Goal: Obtain resource: Download file/media

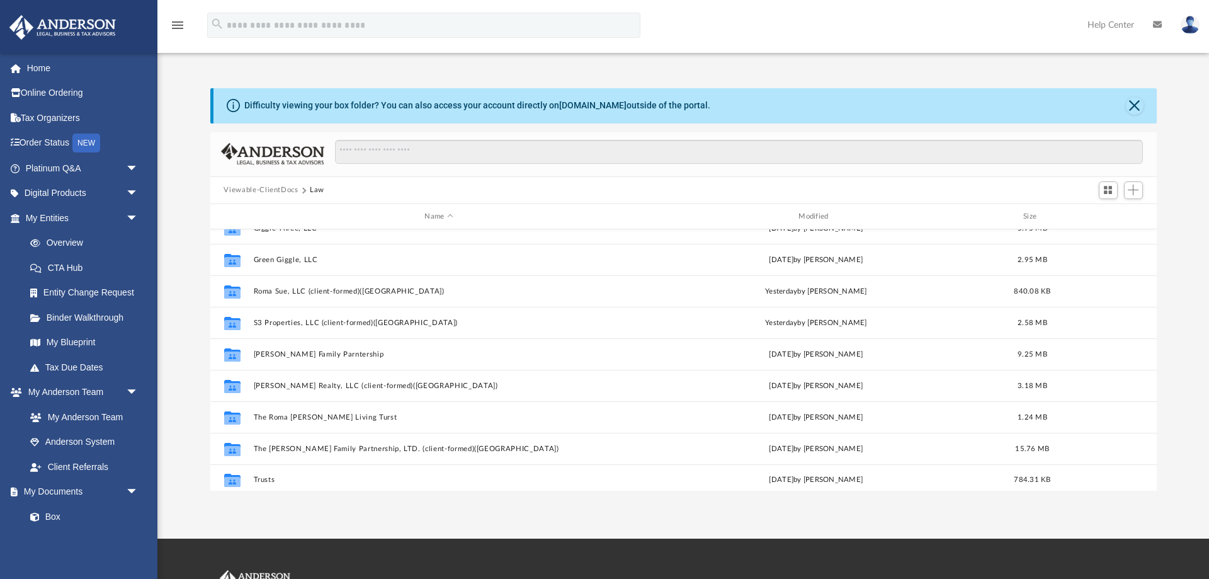
scroll to position [83, 0]
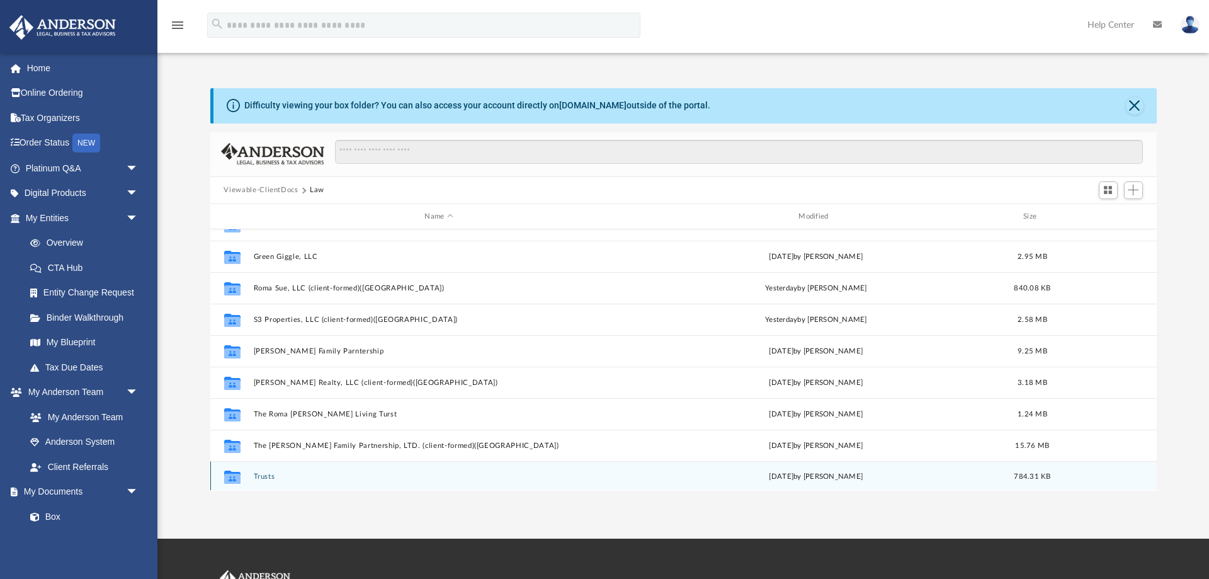
click at [261, 476] on button "Trusts" at bounding box center [439, 477] width 372 height 8
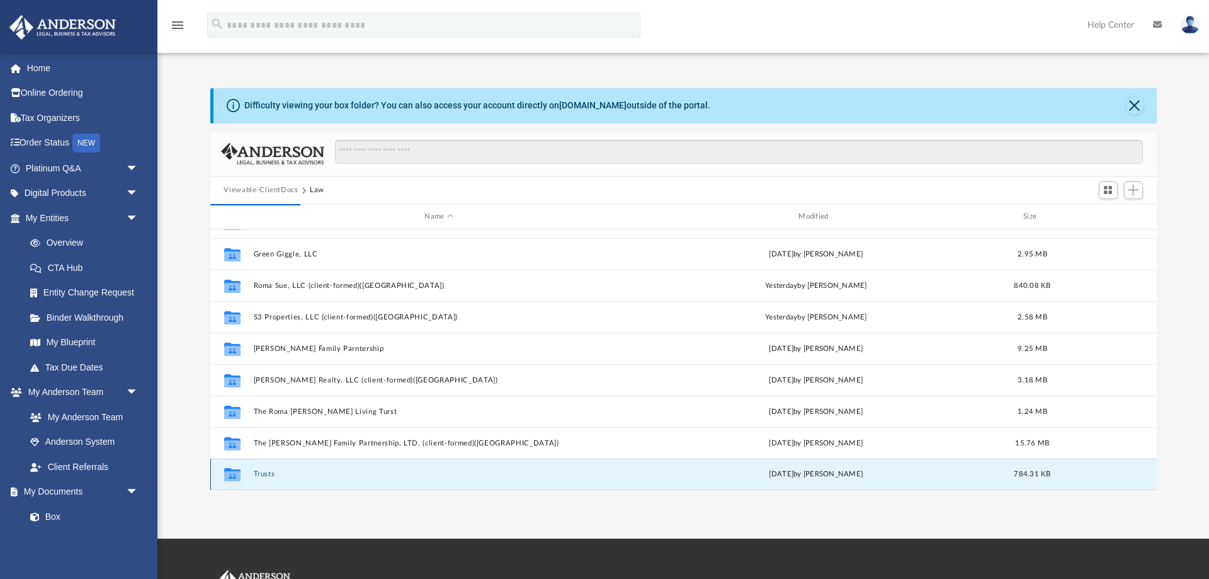
click at [258, 477] on button "Trusts" at bounding box center [439, 475] width 372 height 8
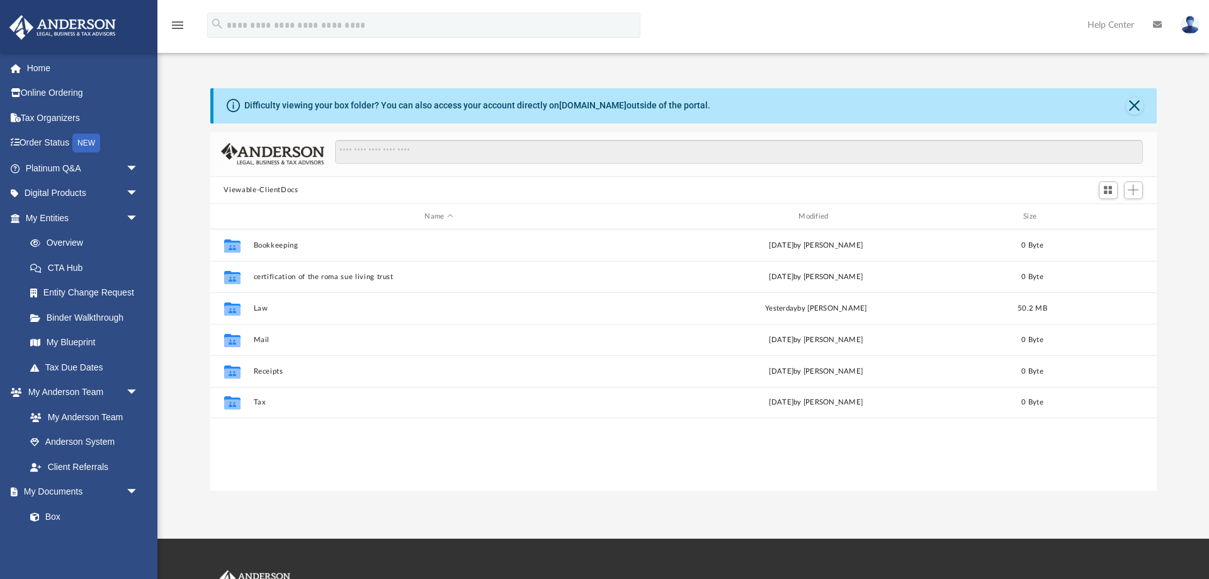
scroll to position [286, 947]
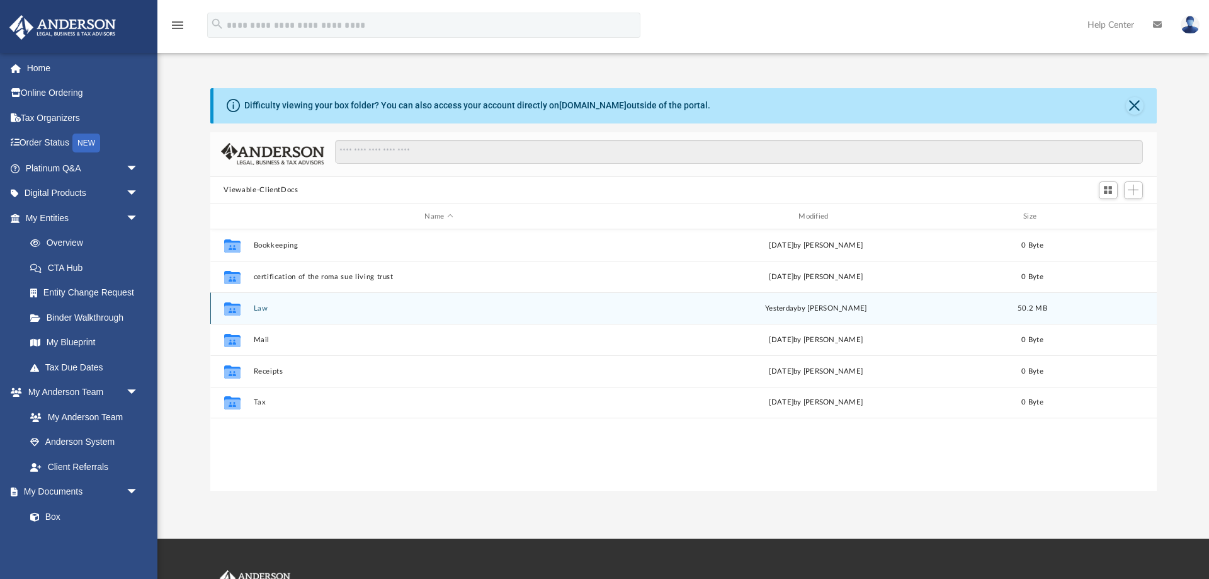
click at [261, 309] on button "Law" at bounding box center [439, 308] width 372 height 8
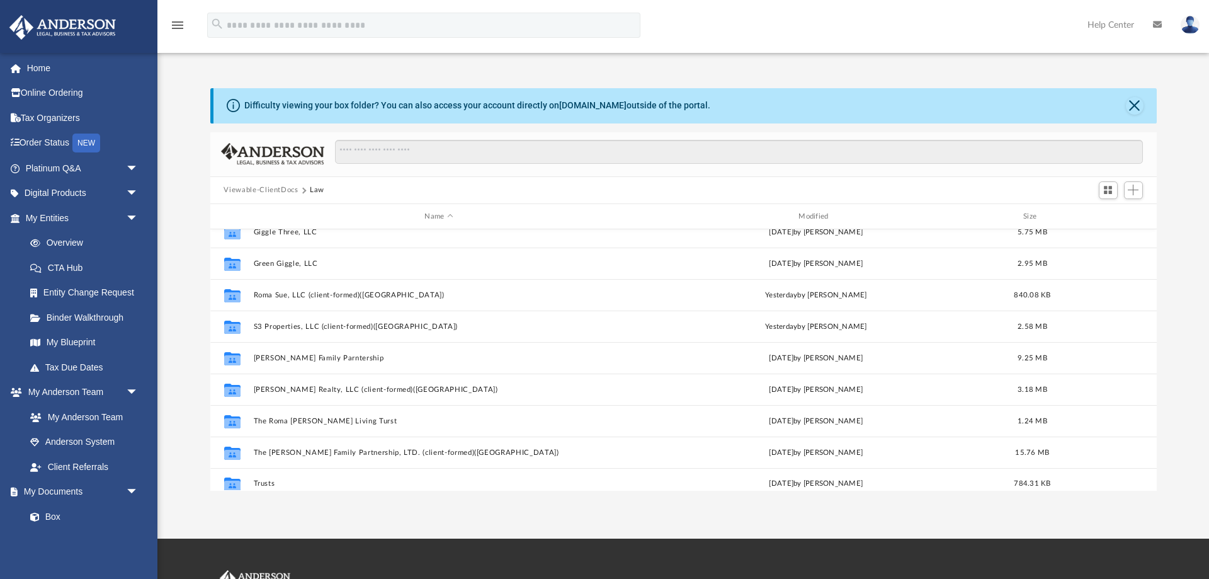
scroll to position [86, 0]
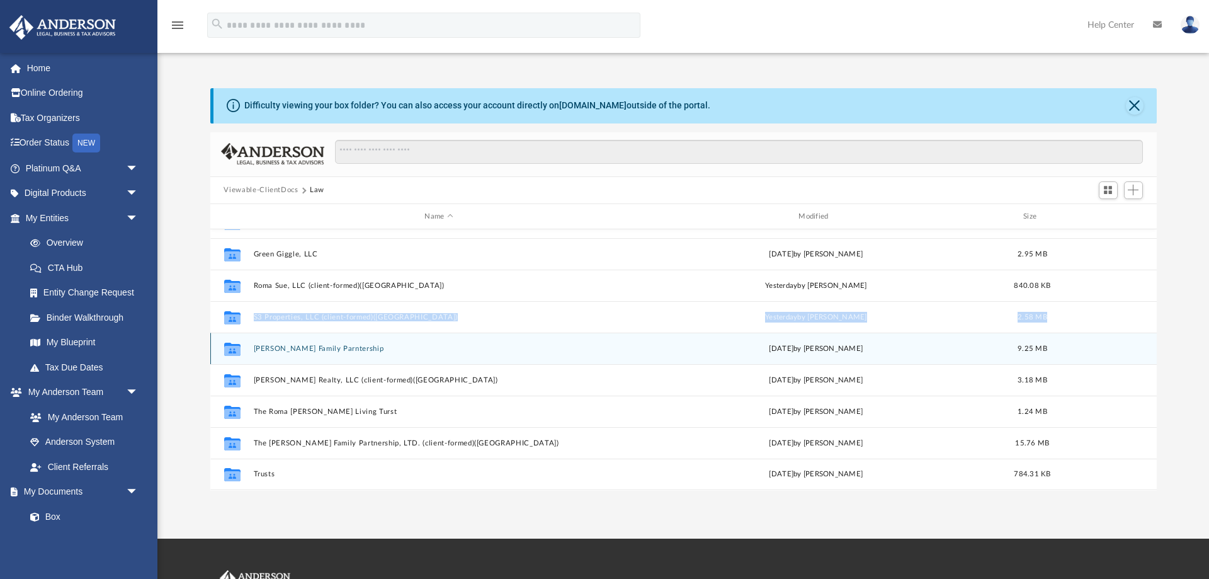
drag, startPoint x: 320, startPoint y: 344, endPoint x: 352, endPoint y: 321, distance: 39.7
click at [352, 333] on div "Collaborated Folder [PERSON_NAME] Family Parntership [DATE] by [PERSON_NAME] 9.…" at bounding box center [683, 348] width 947 height 31
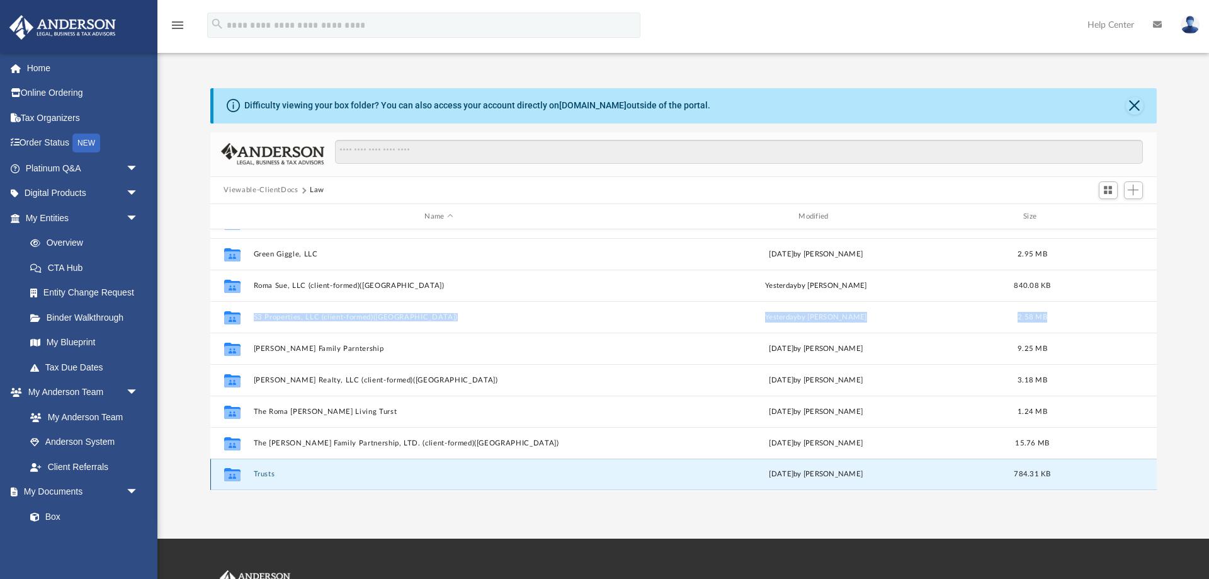
click at [265, 477] on button "Trusts" at bounding box center [439, 475] width 372 height 8
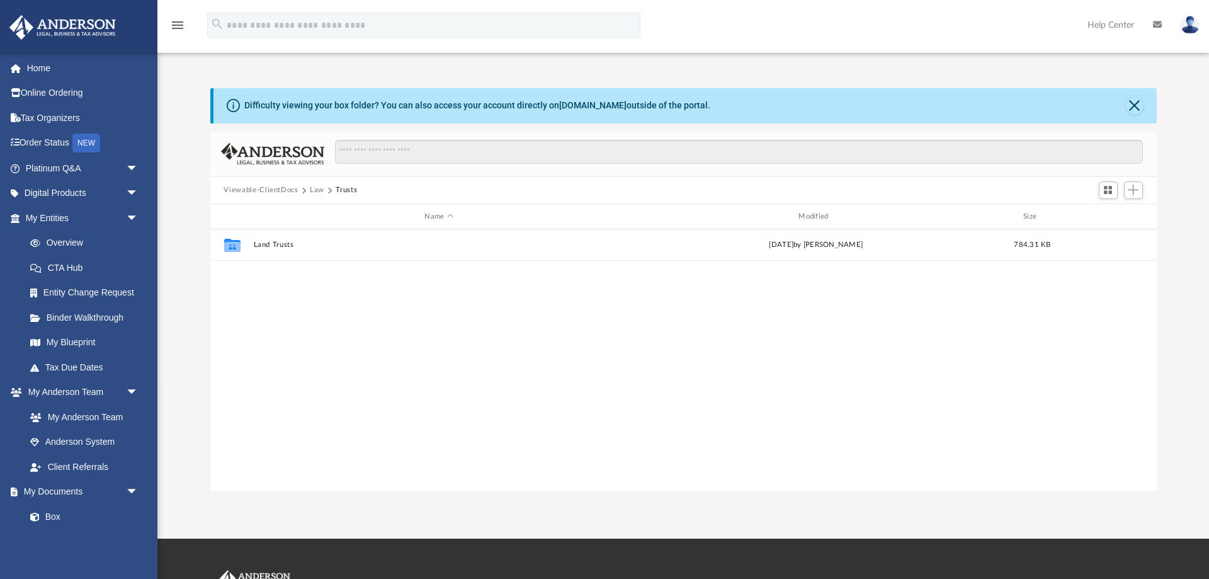
scroll to position [0, 0]
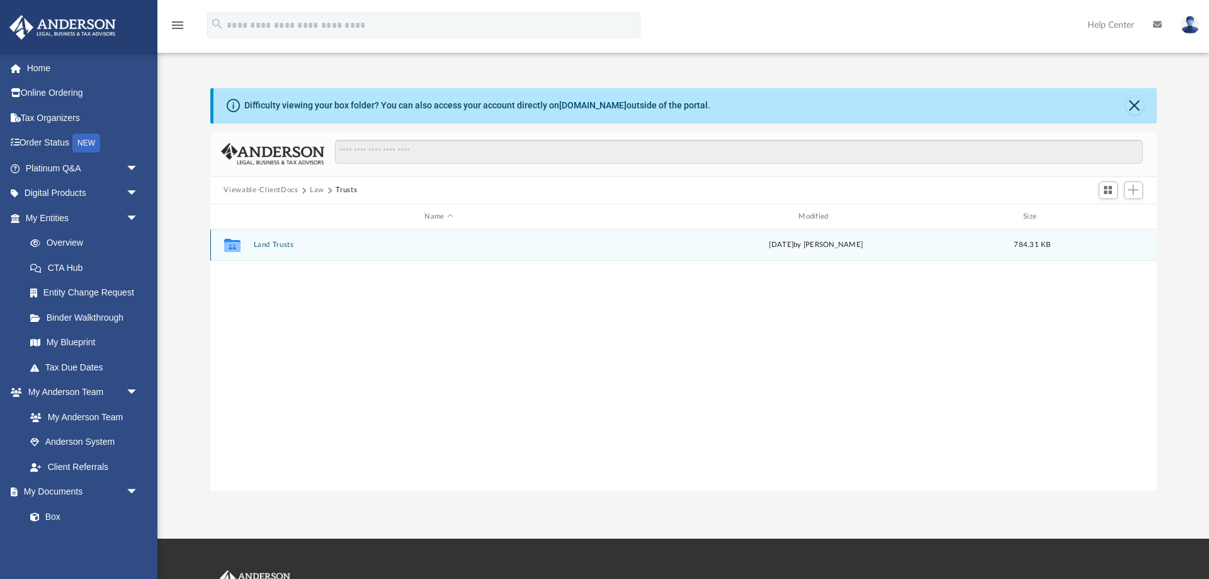
click at [274, 236] on div "Collaborated Folder Land Trusts [DATE] by [PERSON_NAME] 784.31 KB" at bounding box center [683, 244] width 947 height 31
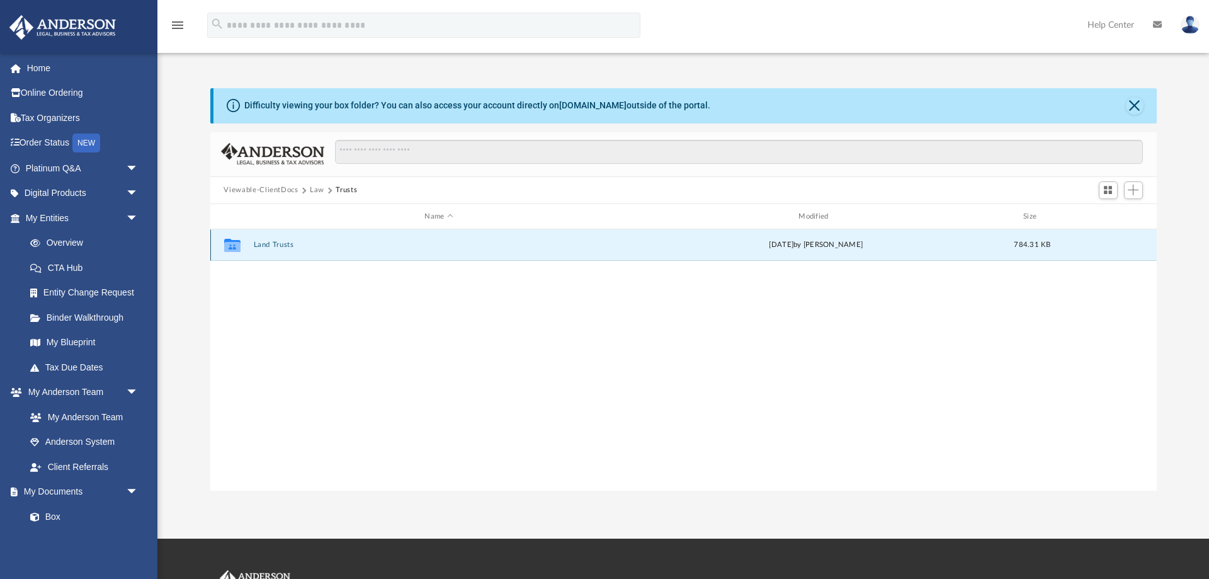
click at [275, 247] on button "Land Trusts" at bounding box center [439, 245] width 372 height 8
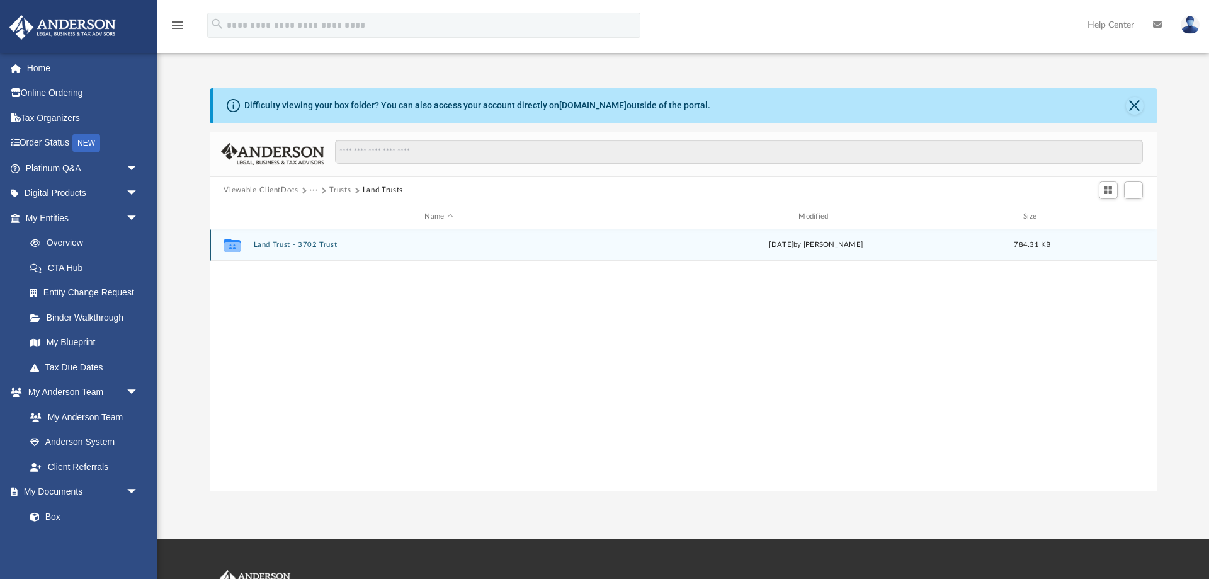
click at [293, 242] on button "Land Trust - 3702 Trust" at bounding box center [439, 245] width 372 height 8
click at [326, 250] on div "File [DATE] - Signed Trust Docs (3702 Trust).pdf [DATE] by [PERSON_NAME] 459.26…" at bounding box center [683, 244] width 947 height 31
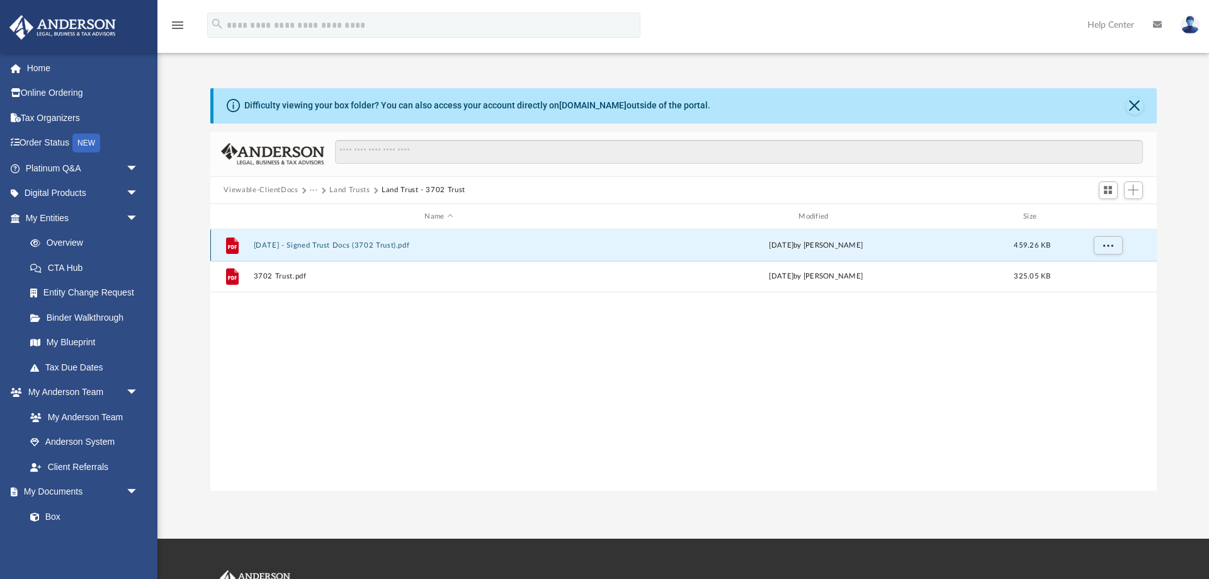
click at [340, 246] on button "[DATE] - Signed Trust Docs (3702 Trust).pdf" at bounding box center [439, 245] width 372 height 8
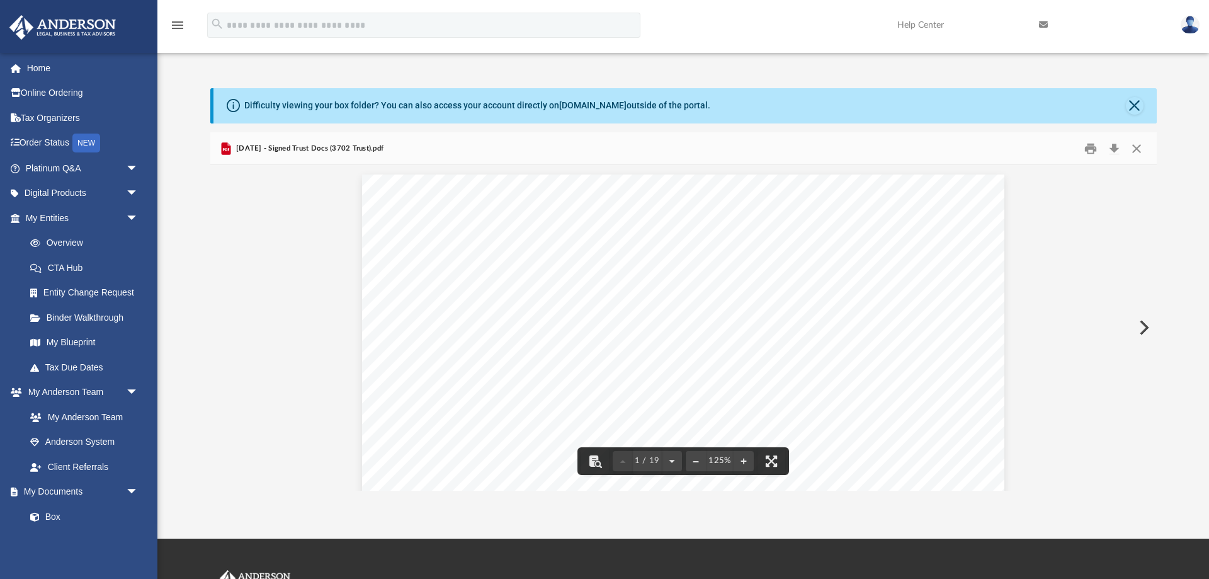
click at [326, 149] on span "2025.08.29 - Signed Trust Docs (3702 Trust).pdf" at bounding box center [309, 148] width 151 height 11
click at [1136, 147] on button "Close" at bounding box center [1137, 149] width 23 height 20
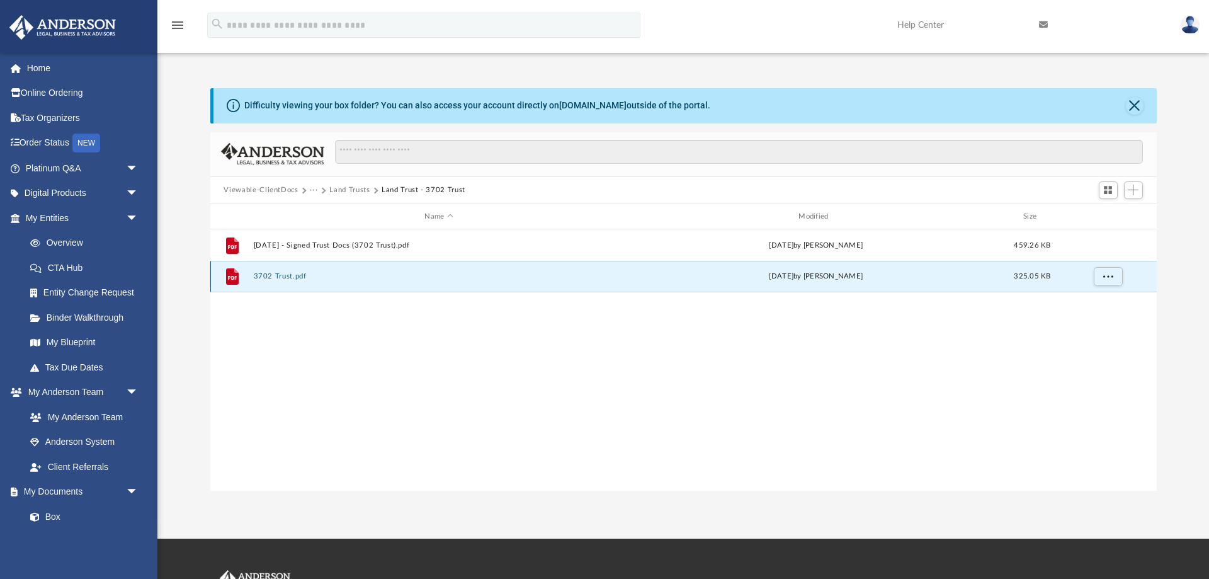
click at [288, 280] on button "3702 Trust.pdf" at bounding box center [439, 277] width 372 height 8
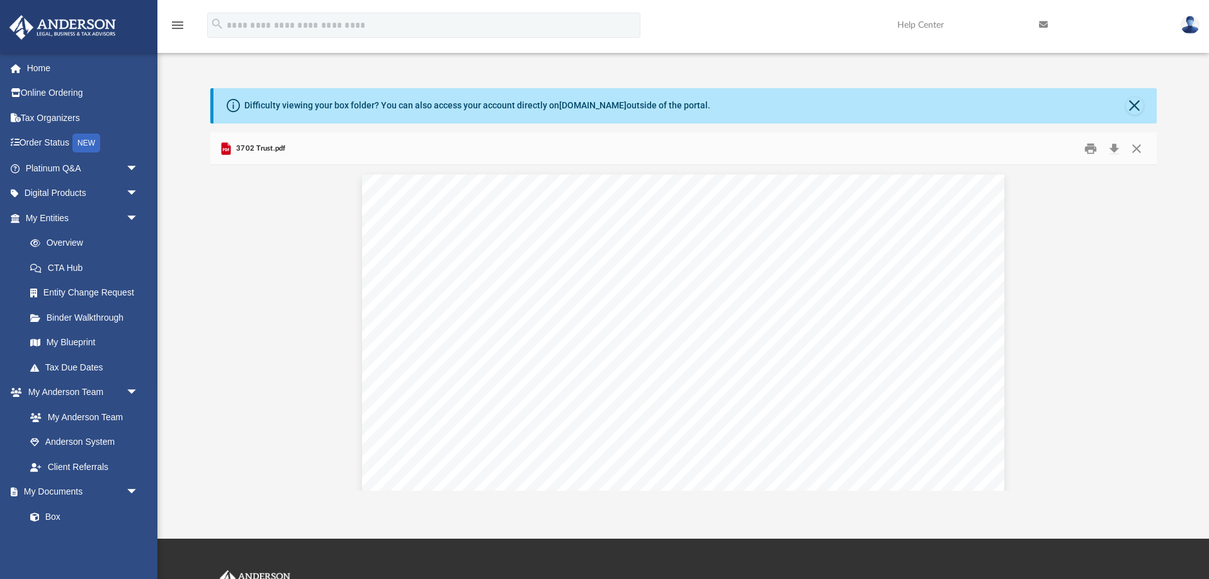
scroll to position [33, 0]
click at [1138, 151] on button "Close" at bounding box center [1137, 149] width 23 height 20
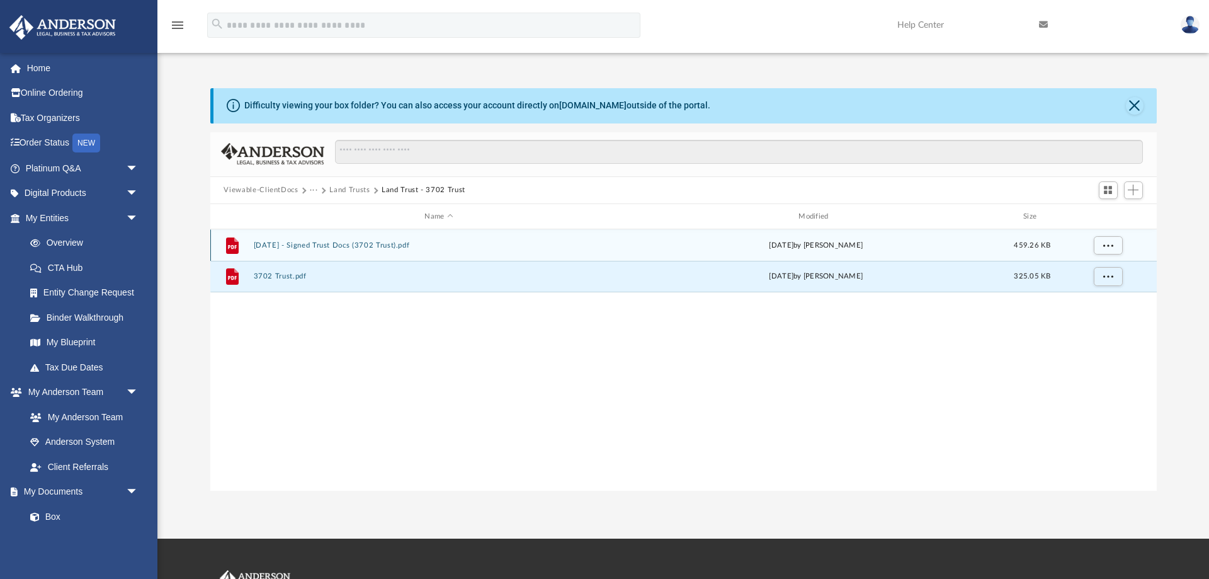
click at [339, 248] on button "2025.08.29 - Signed Trust Docs (3702 Trust).pdf" at bounding box center [439, 245] width 372 height 8
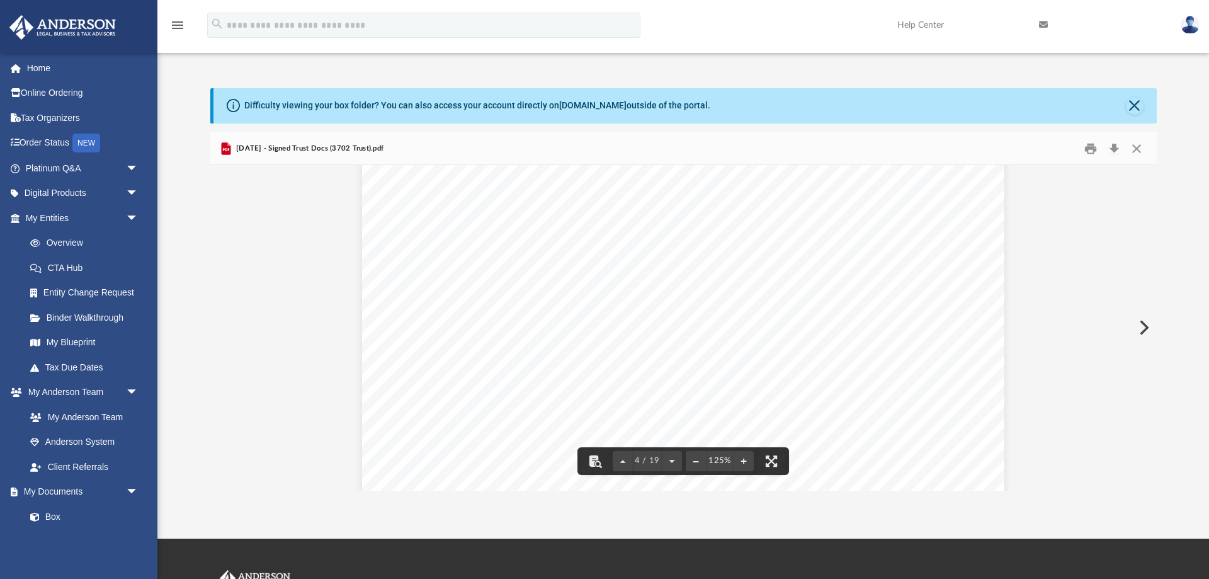
scroll to position [2653, 0]
click at [1140, 147] on button "Close" at bounding box center [1137, 149] width 23 height 20
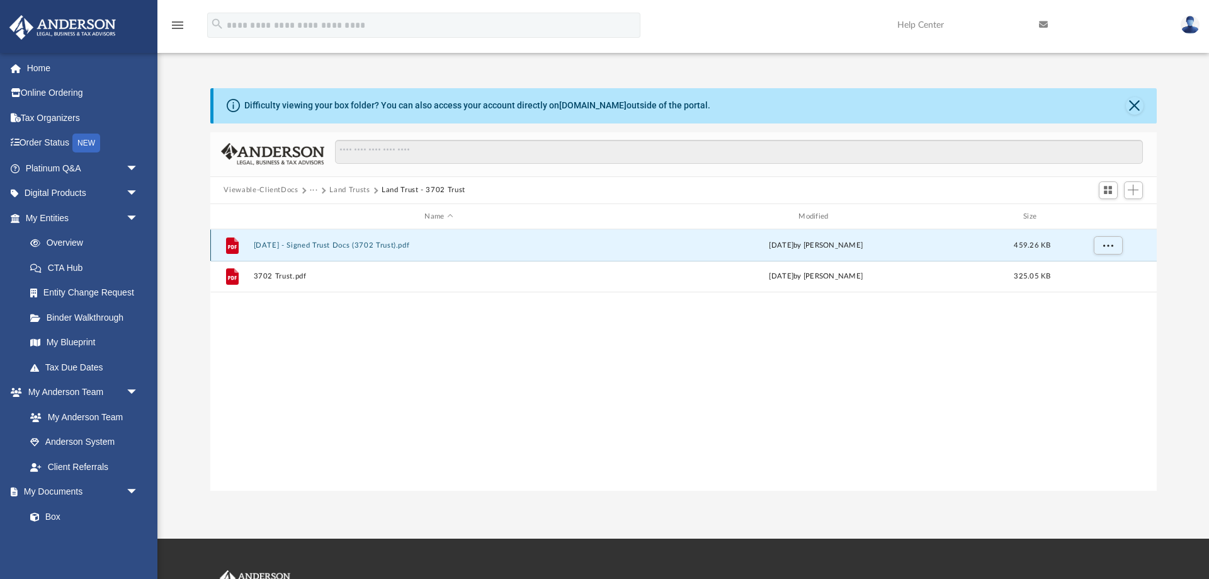
click at [388, 247] on button "2025.08.29 - Signed Trust Docs (3702 Trust).pdf" at bounding box center [439, 245] width 372 height 8
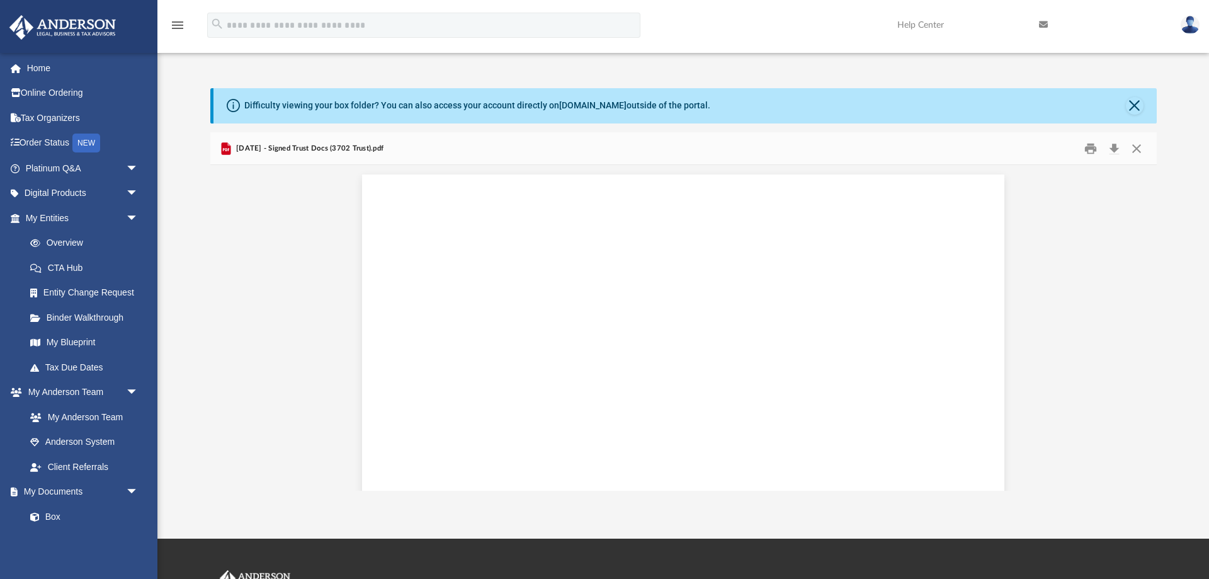
scroll to position [2551, 0]
click at [1140, 105] on button "Close" at bounding box center [1135, 106] width 18 height 18
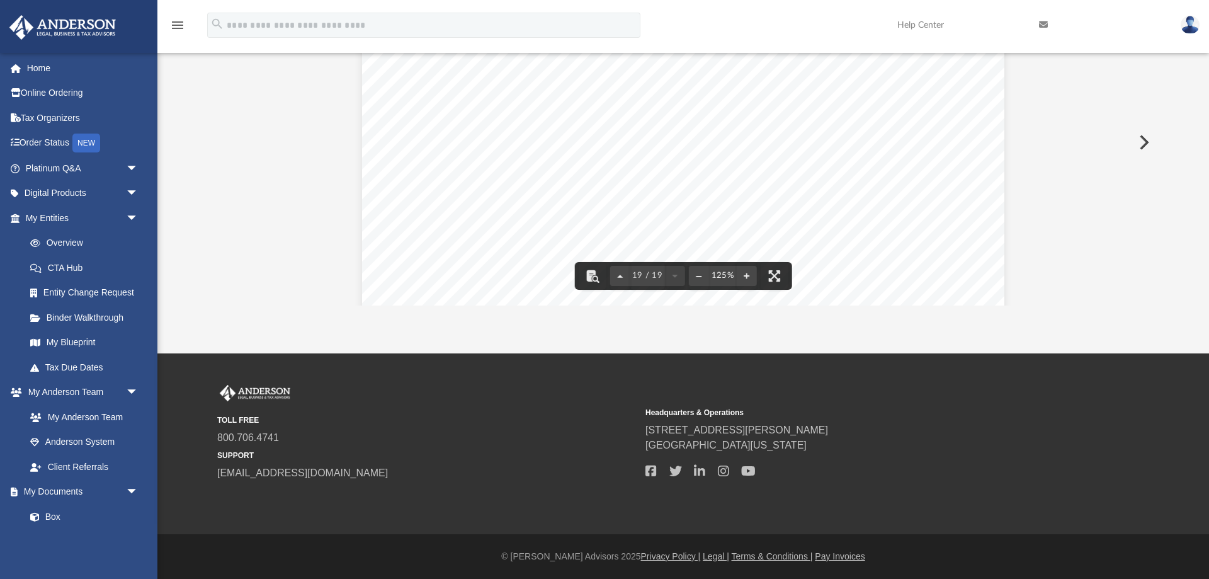
scroll to position [15292, 0]
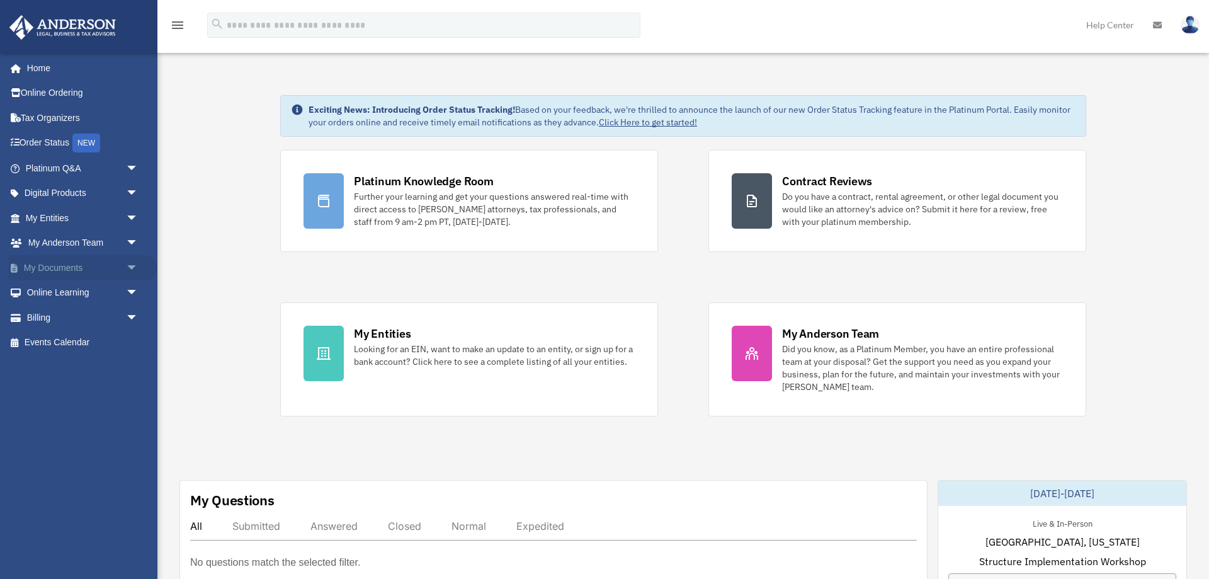
click at [134, 266] on span "arrow_drop_down" at bounding box center [138, 268] width 25 height 26
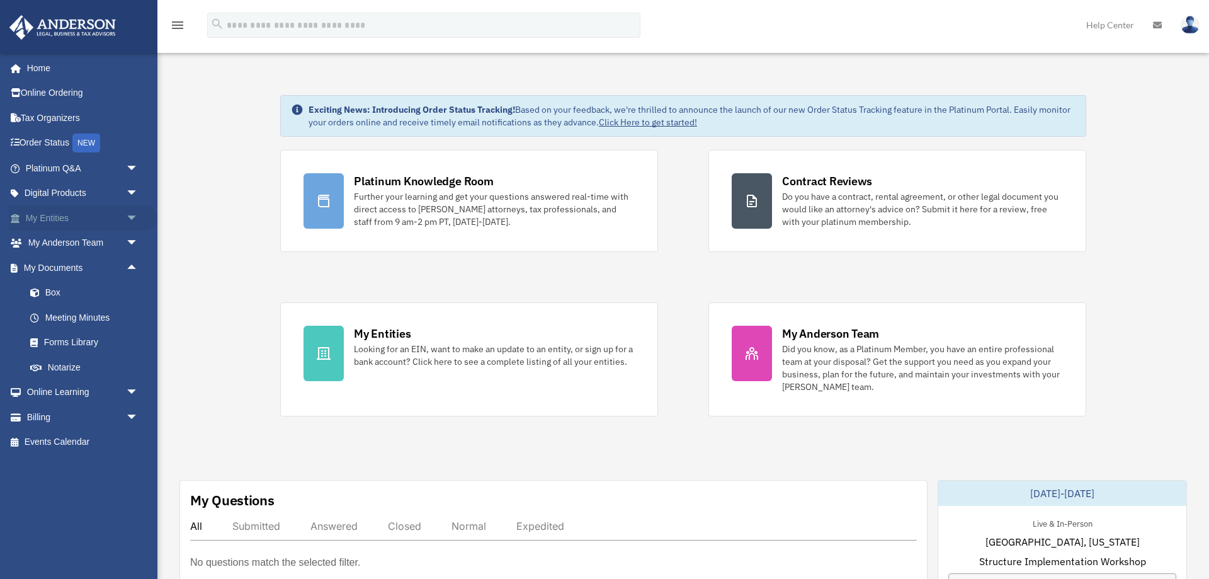
click at [129, 218] on span "arrow_drop_down" at bounding box center [138, 218] width 25 height 26
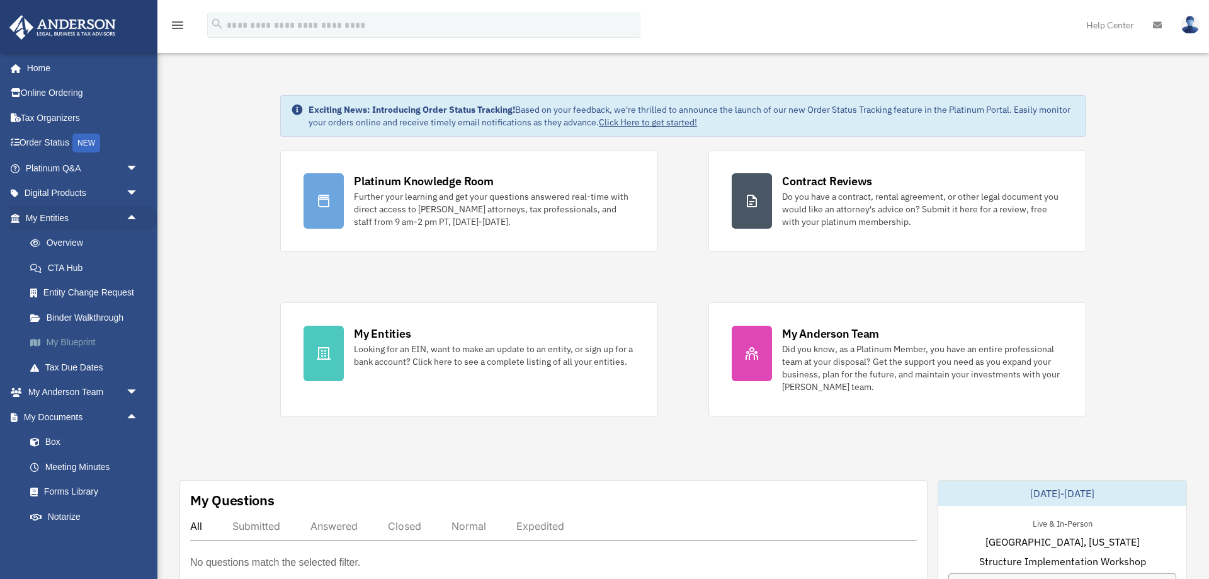
click at [83, 338] on link "My Blueprint" at bounding box center [88, 342] width 140 height 25
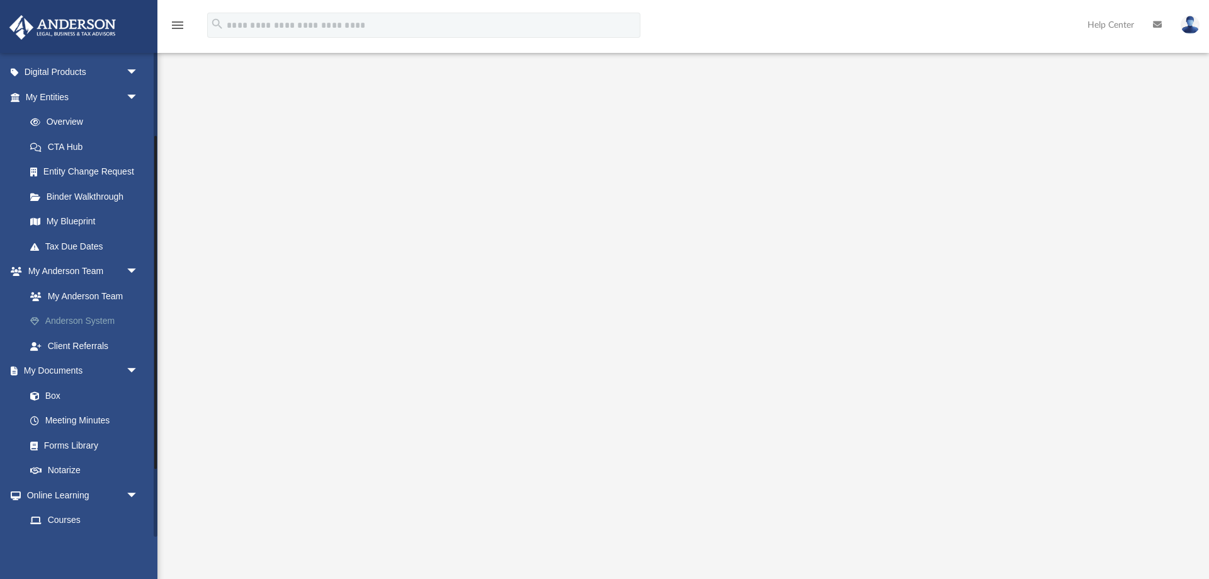
scroll to position [181, 0]
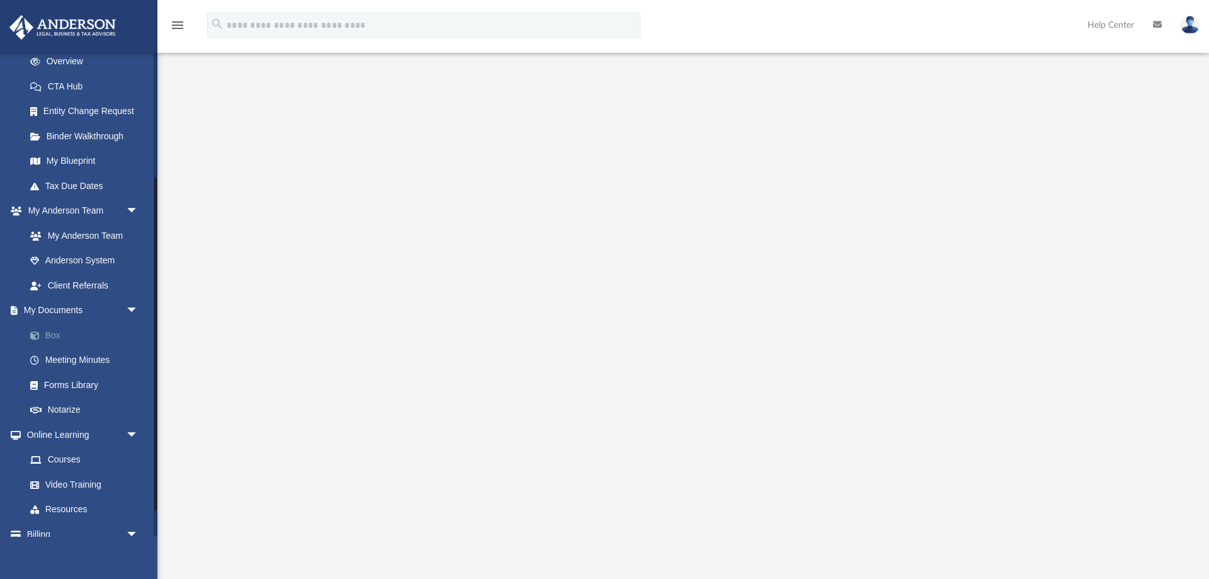
click at [57, 331] on link "Box" at bounding box center [88, 335] width 140 height 25
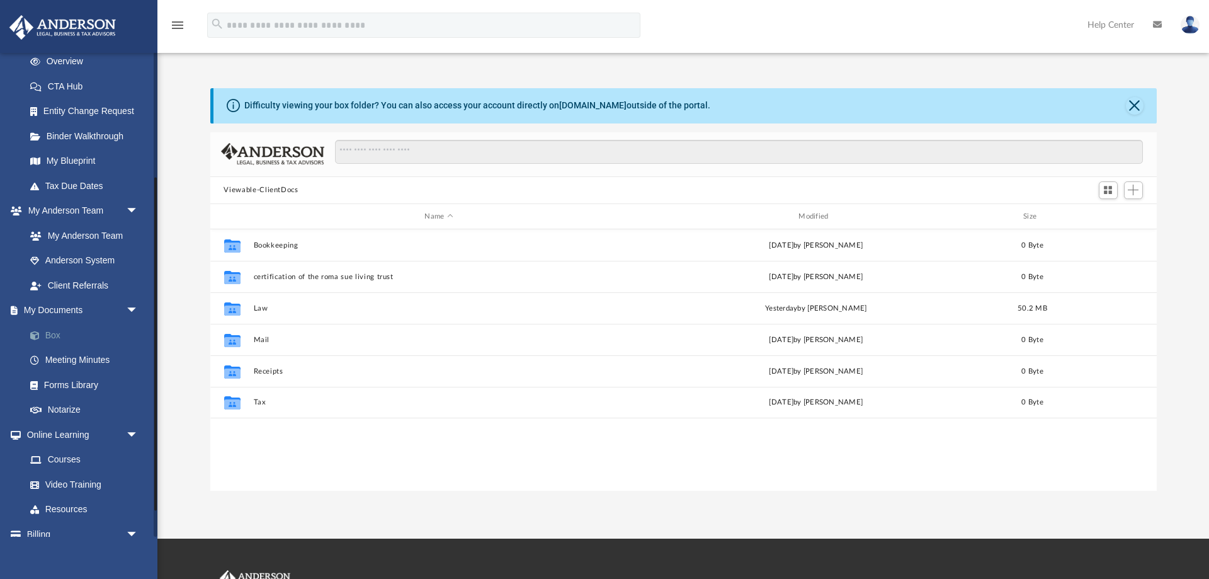
scroll to position [286, 947]
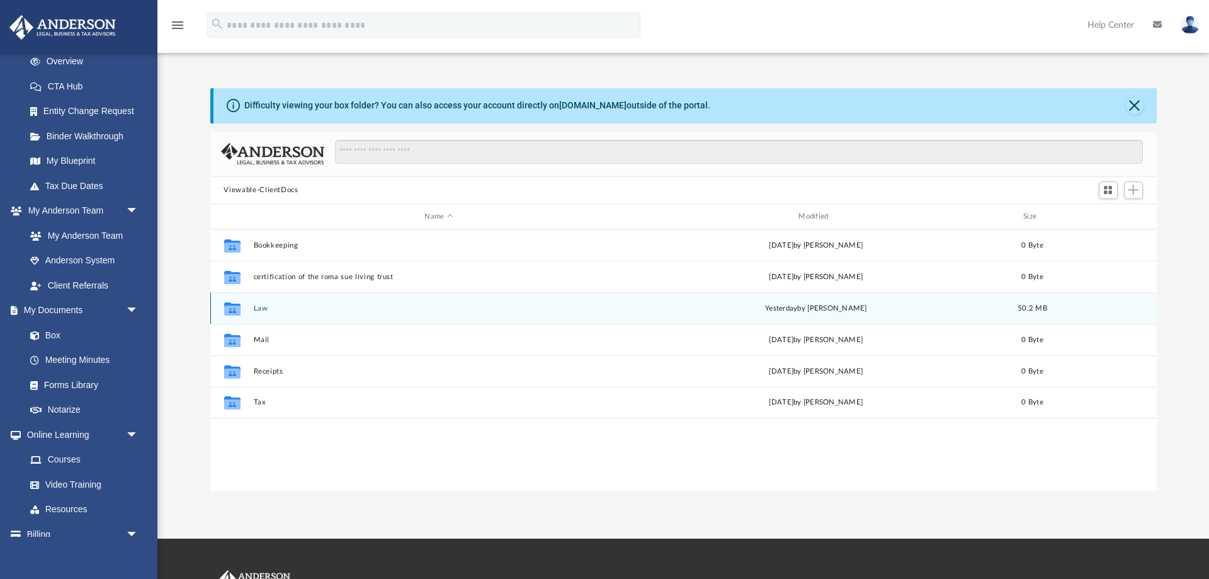
click at [256, 315] on div "Collaborated Folder Law [DATE] by [PERSON_NAME] 50.2 MB" at bounding box center [683, 307] width 947 height 31
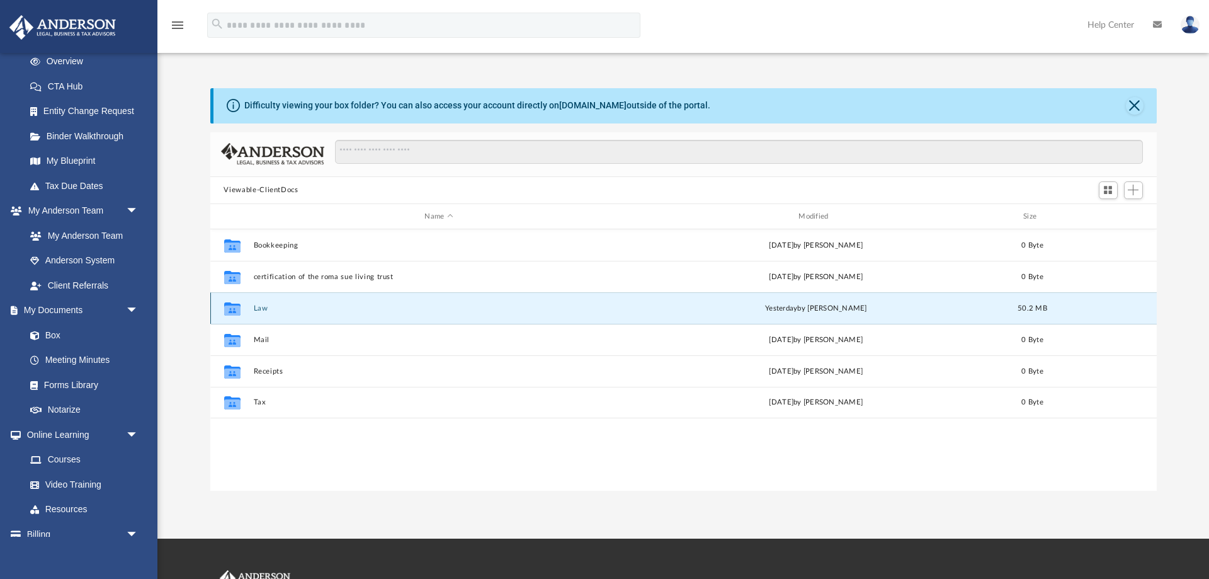
click at [262, 311] on button "Law" at bounding box center [439, 308] width 372 height 8
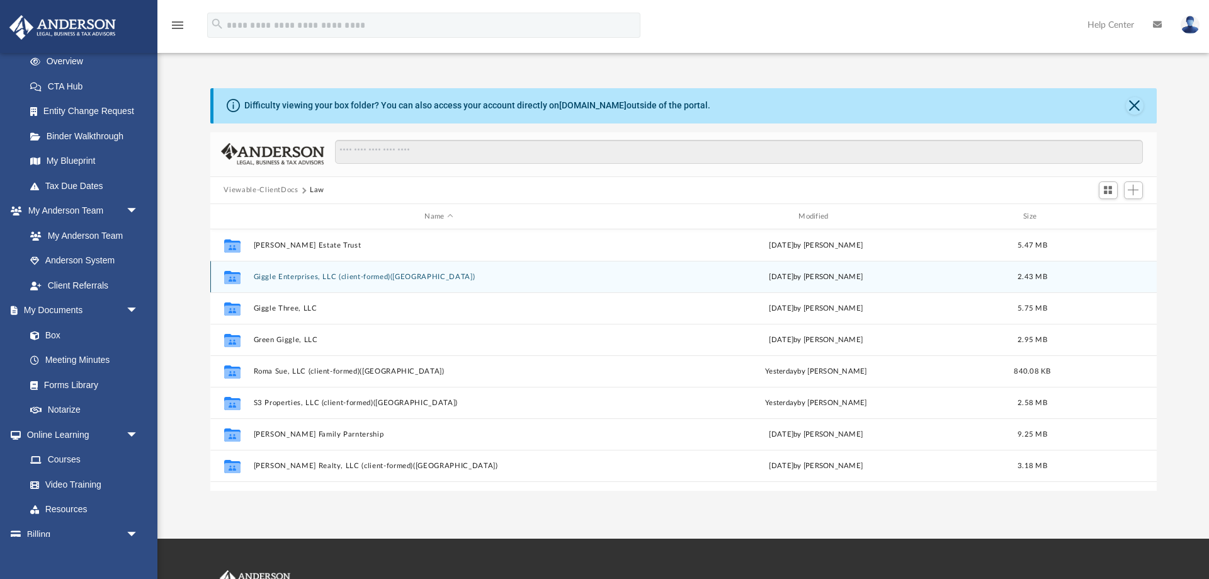
click at [290, 274] on button "Giggle Enterprises, LLC (client-formed)([GEOGRAPHIC_DATA])" at bounding box center [439, 277] width 372 height 8
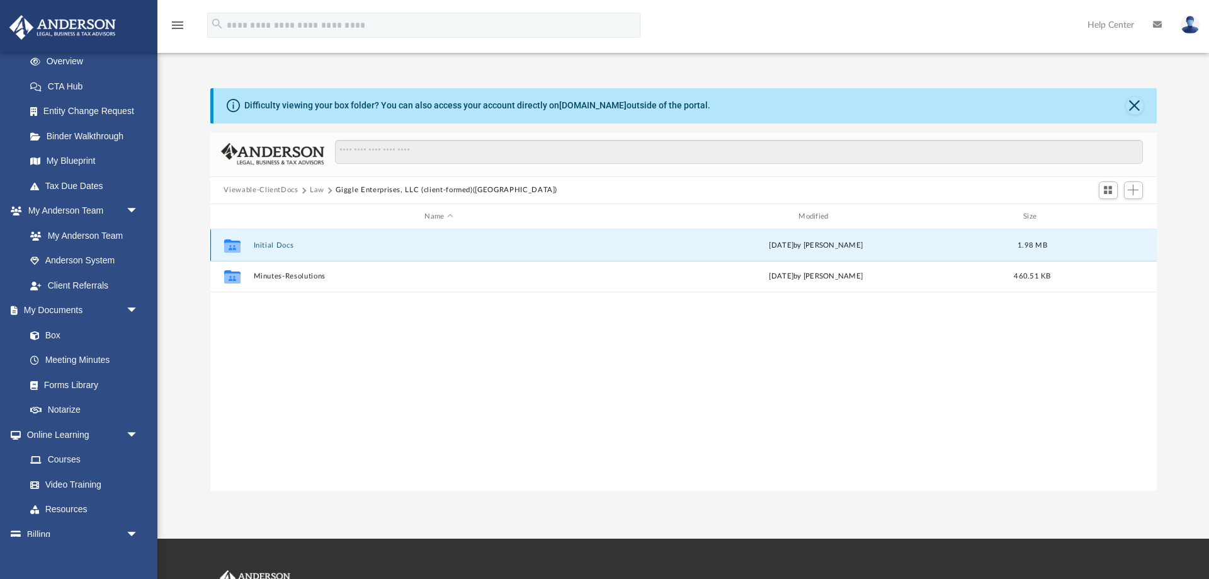
click at [277, 246] on button "Initial Docs" at bounding box center [439, 245] width 372 height 8
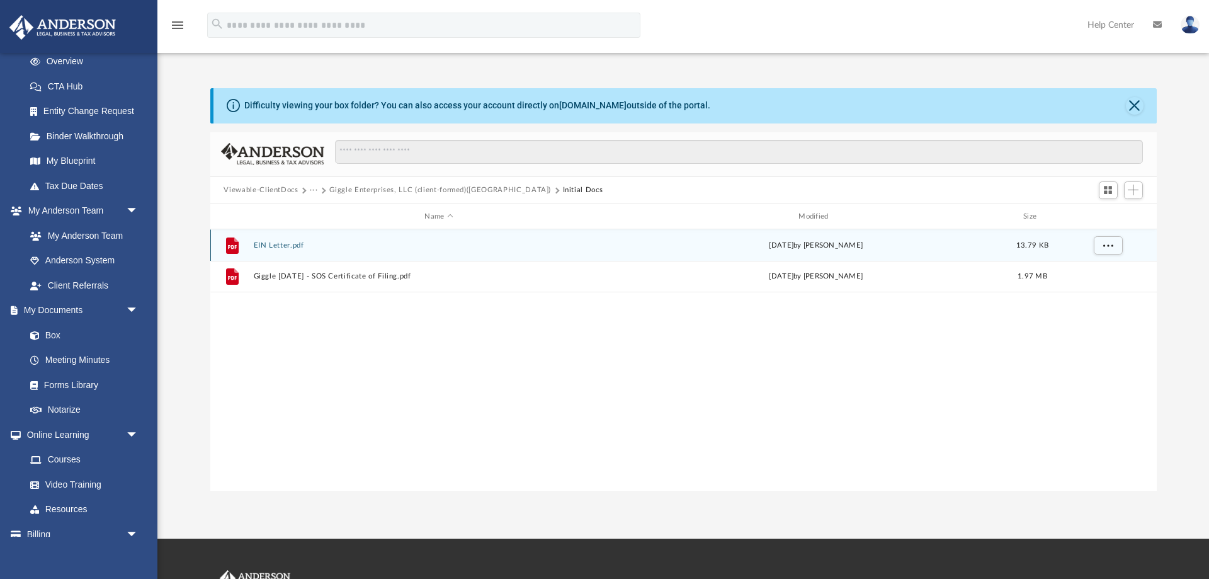
click at [288, 248] on button "EIN Letter.pdf" at bounding box center [439, 245] width 372 height 8
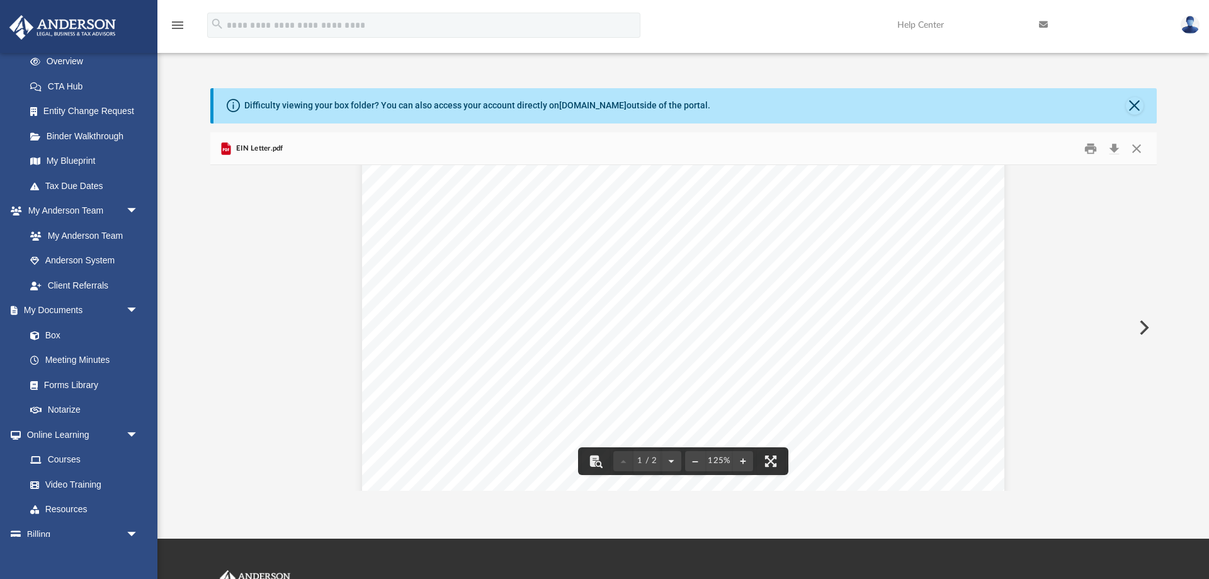
scroll to position [688, 0]
click at [1141, 147] on button "Close" at bounding box center [1137, 149] width 23 height 20
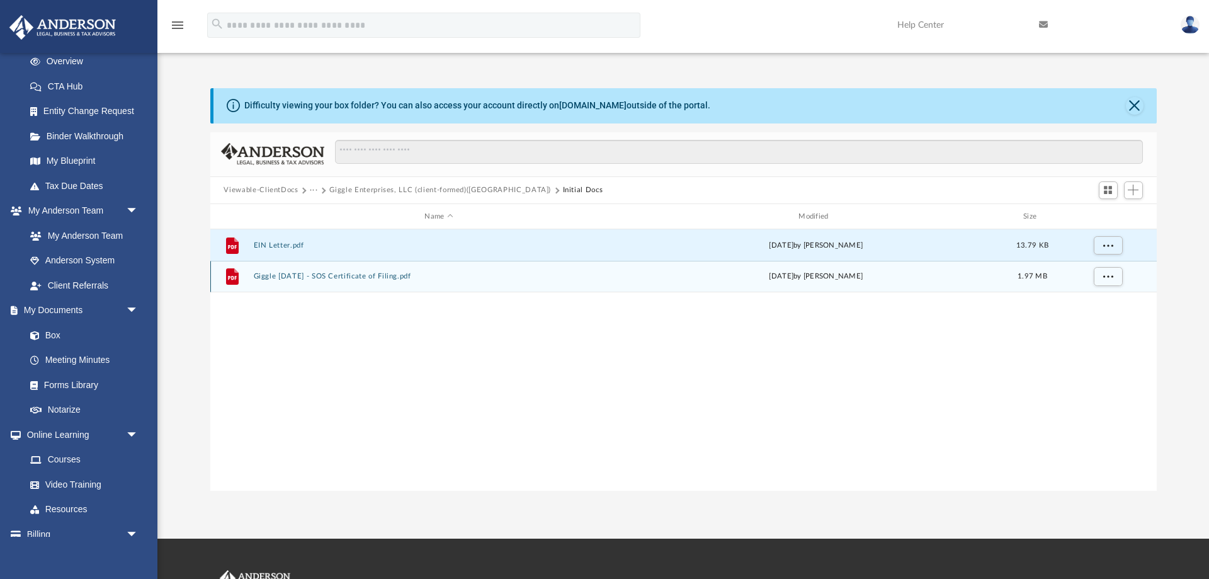
click at [364, 280] on button "Giggle [DATE] - SOS Certificate of Filing.pdf" at bounding box center [439, 277] width 372 height 8
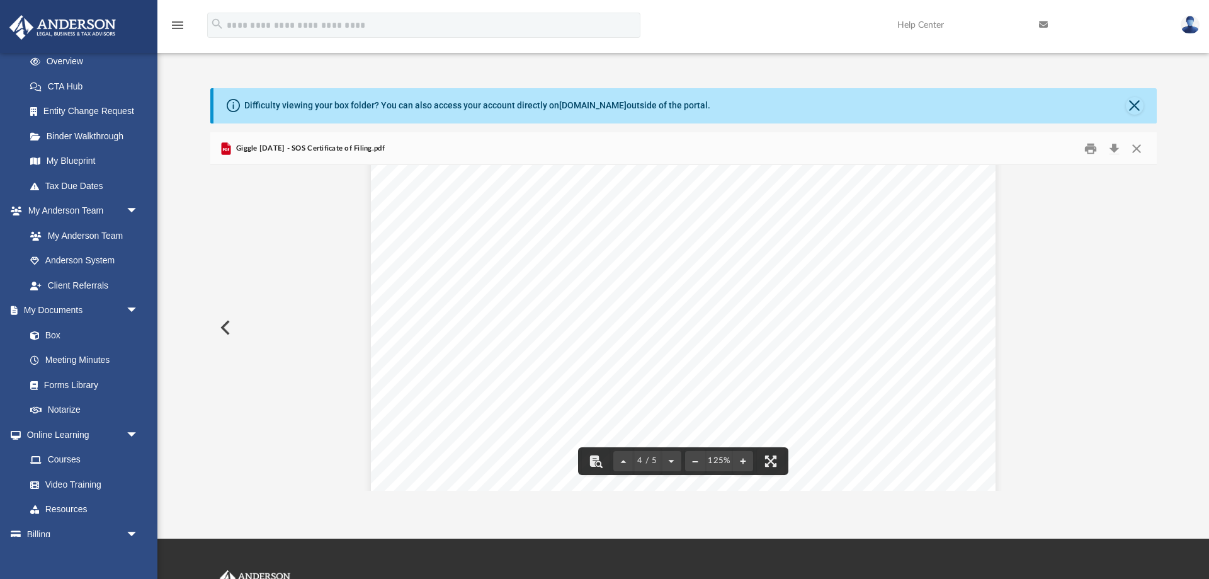
scroll to position [2850, 0]
click at [1133, 148] on button "Close" at bounding box center [1137, 149] width 23 height 20
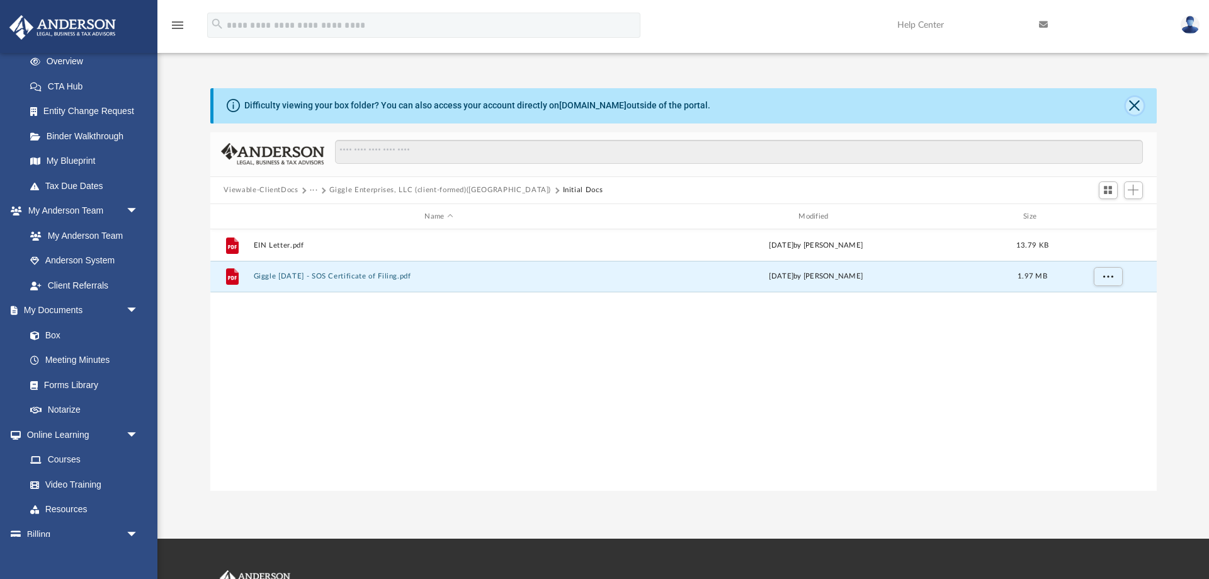
click at [1140, 105] on button "Close" at bounding box center [1135, 106] width 18 height 18
